Goal: Task Accomplishment & Management: Manage account settings

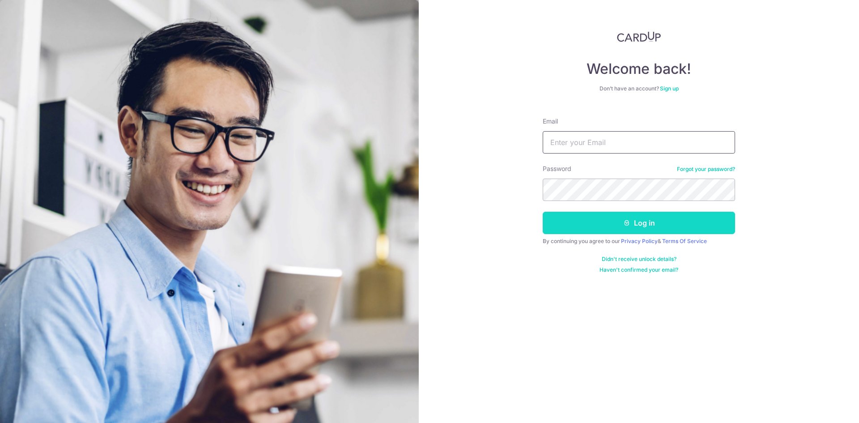
type input "[EMAIL_ADDRESS][DOMAIN_NAME]"
click at [582, 217] on button "Log in" at bounding box center [638, 223] width 192 height 22
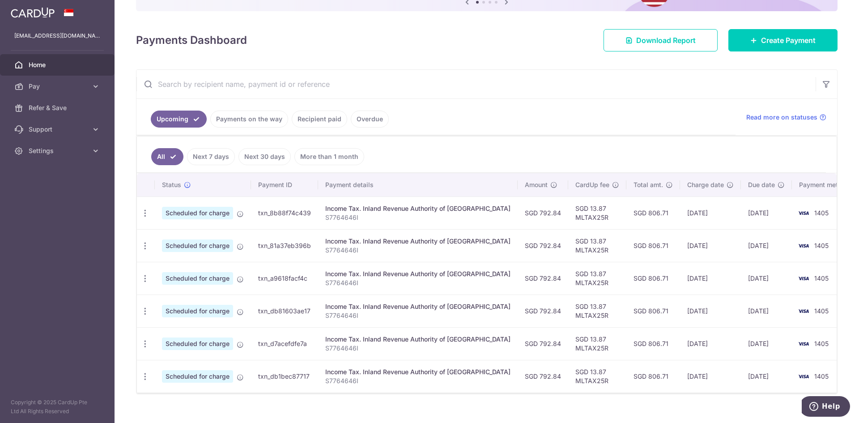
scroll to position [117, 0]
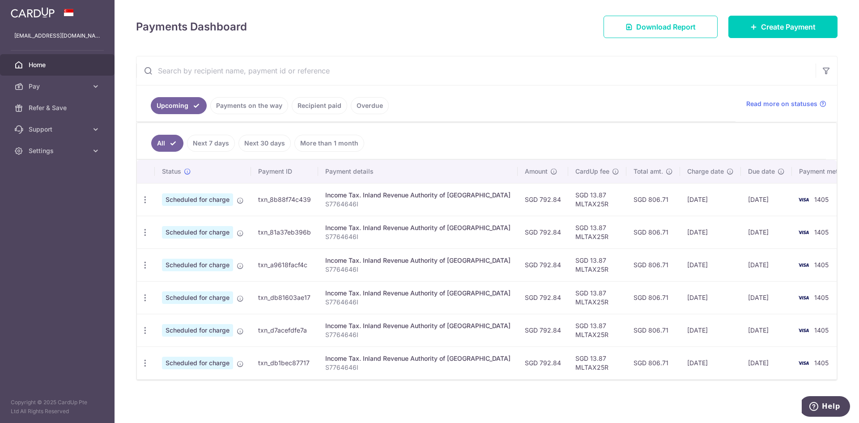
click at [309, 105] on link "Recipient paid" at bounding box center [319, 105] width 55 height 17
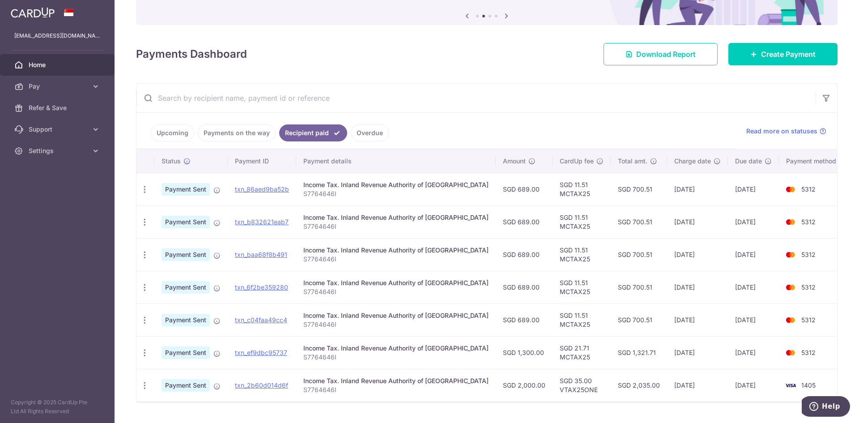
scroll to position [111, 0]
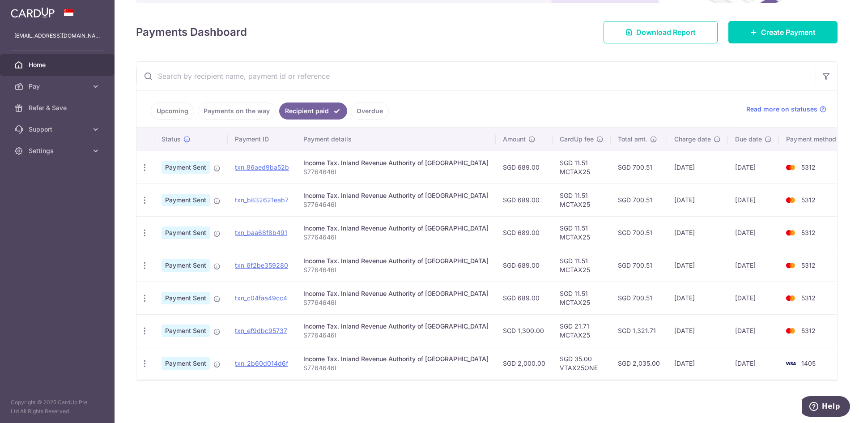
click at [172, 111] on link "Upcoming" at bounding box center [172, 110] width 43 height 17
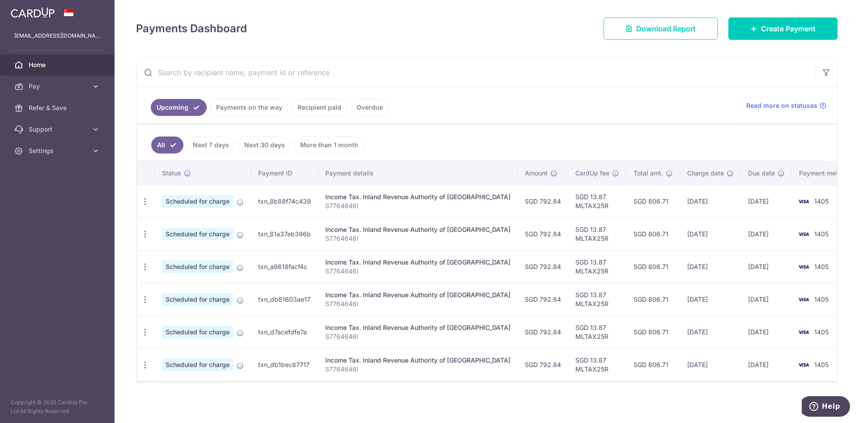
scroll to position [117, 0]
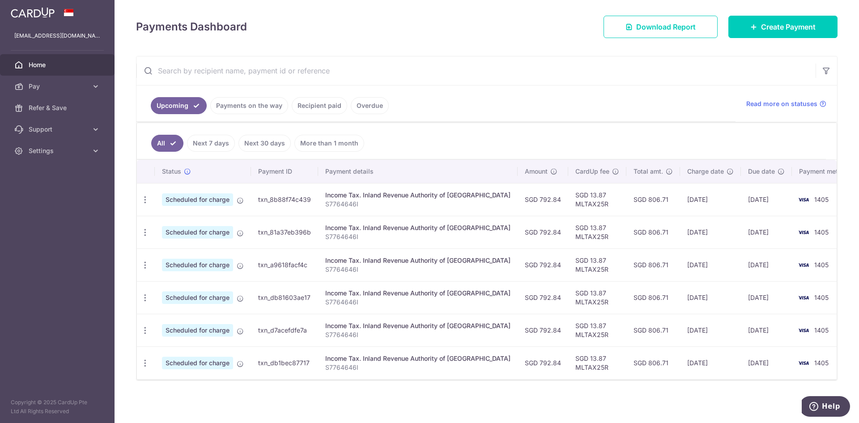
click at [30, 67] on span "Home" at bounding box center [58, 64] width 59 height 9
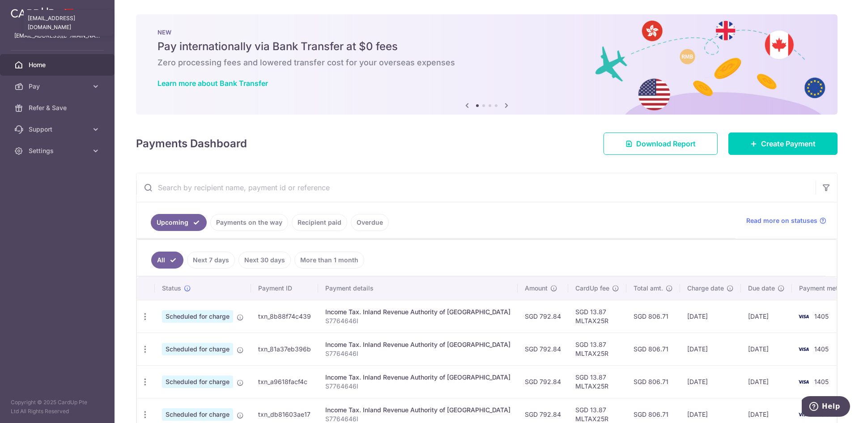
click at [34, 36] on p "[EMAIL_ADDRESS][DOMAIN_NAME]" at bounding box center [57, 35] width 86 height 9
click at [22, 13] on img at bounding box center [33, 12] width 44 height 11
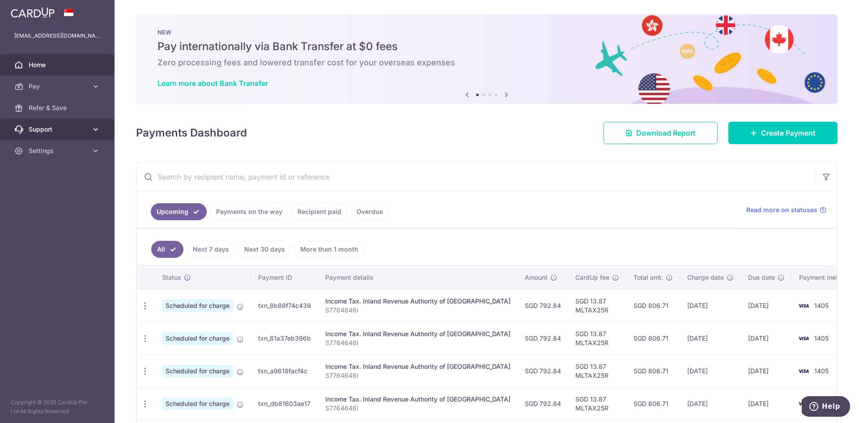
click at [40, 126] on span "Support" at bounding box center [58, 129] width 59 height 9
click at [34, 203] on span "Settings" at bounding box center [58, 204] width 59 height 9
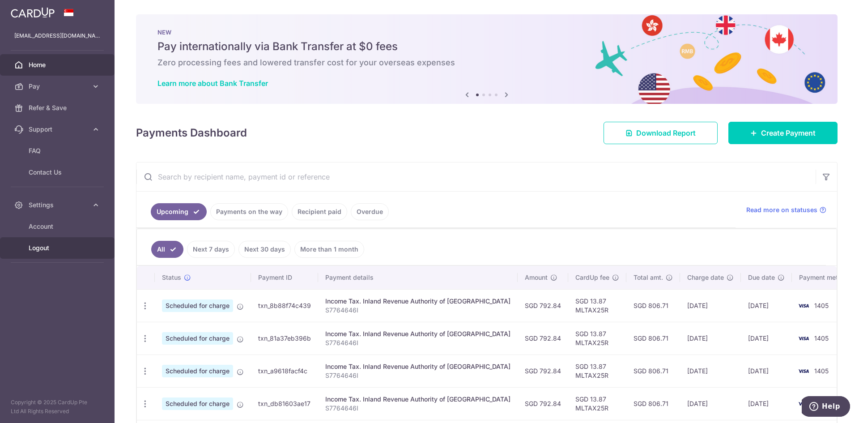
click at [36, 243] on span "Logout" at bounding box center [58, 247] width 59 height 9
